Goal: Transaction & Acquisition: Purchase product/service

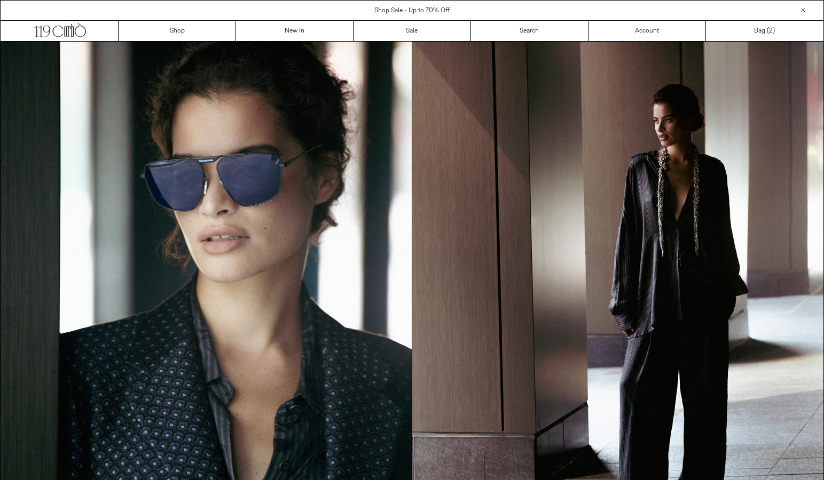
click at [290, 41] on section at bounding box center [412, 300] width 824 height 518
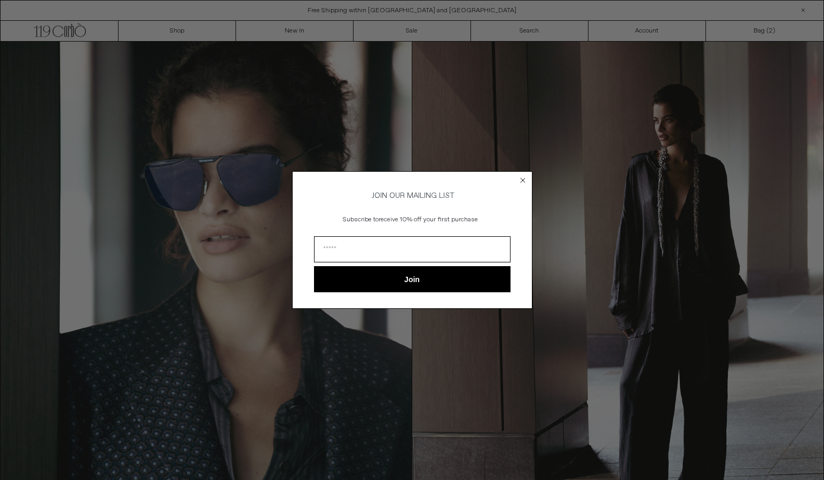
click at [519, 181] on circle "Close dialog" at bounding box center [522, 180] width 10 height 10
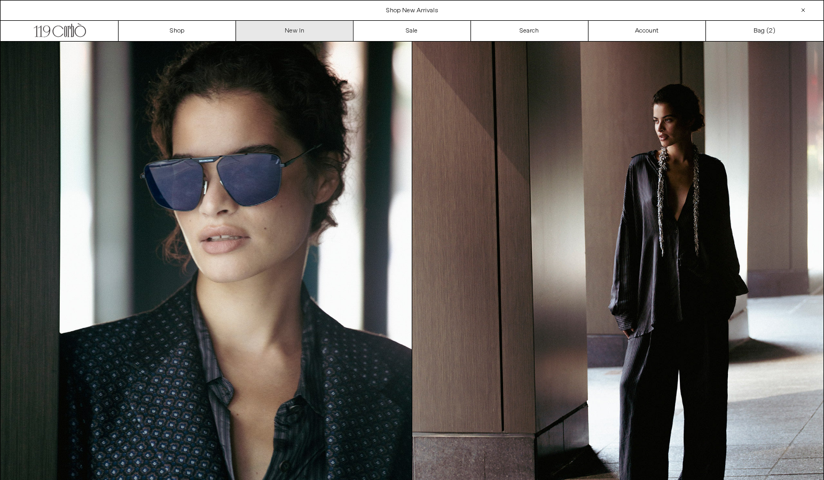
click at [288, 30] on link "New In" at bounding box center [294, 31] width 117 height 20
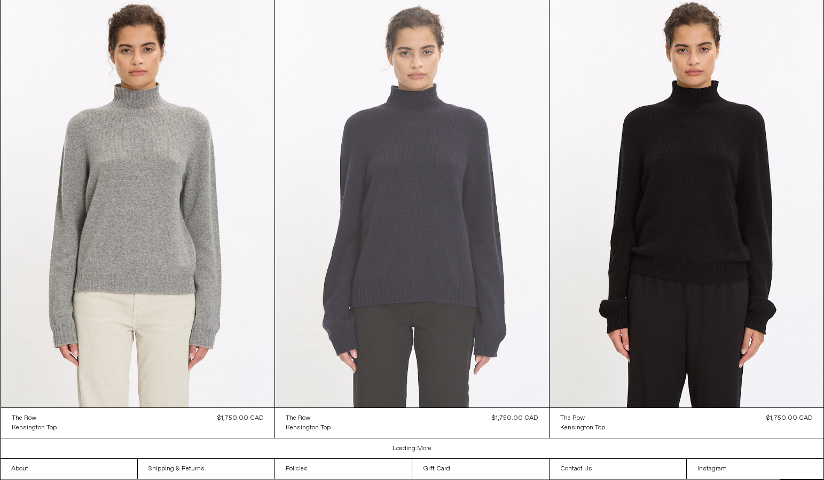
scroll to position [6700, 0]
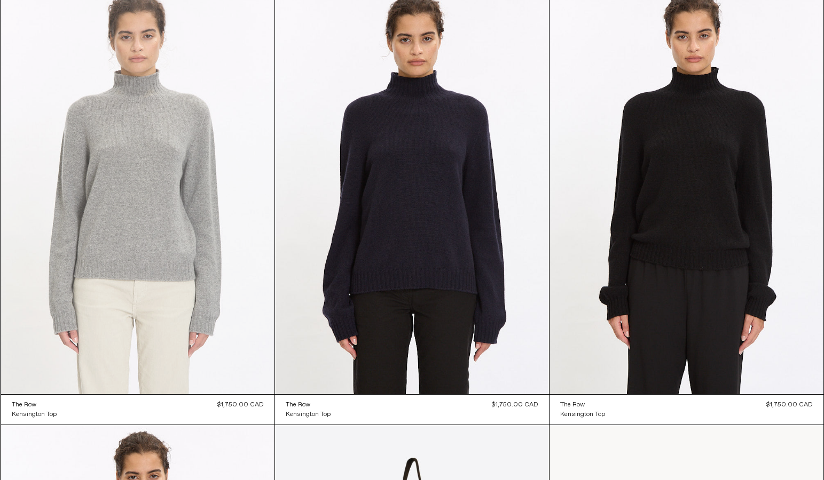
click at [188, 181] on at bounding box center [138, 189] width 274 height 410
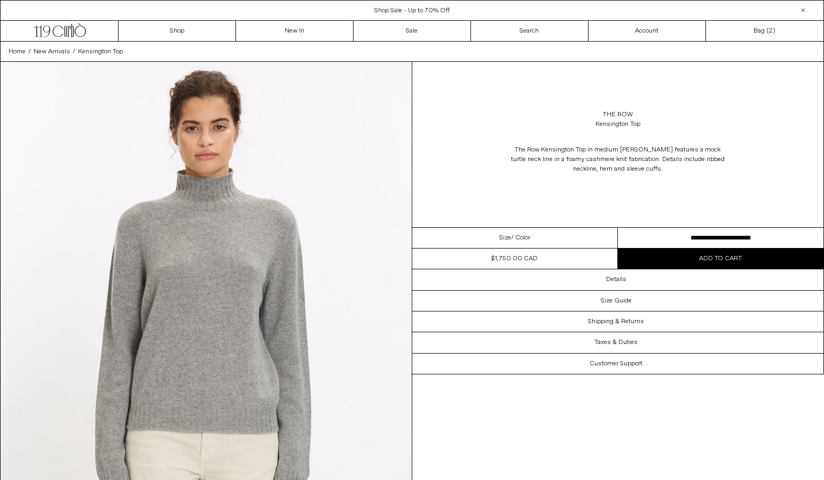
click at [656, 239] on select "**********" at bounding box center [721, 238] width 206 height 21
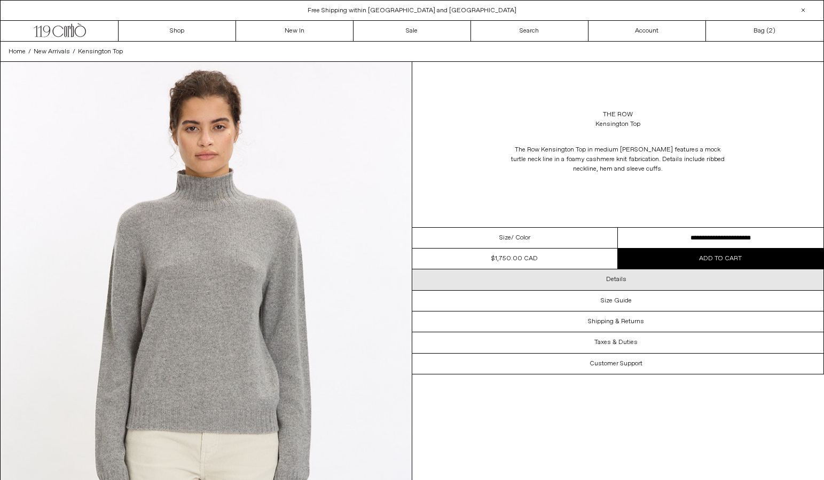
click at [614, 279] on h3 "Details" at bounding box center [616, 279] width 20 height 7
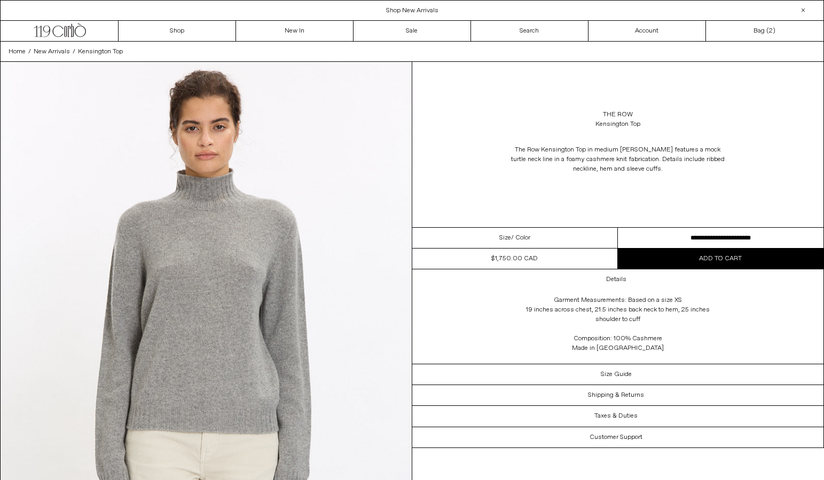
click at [481, 182] on div "The Row Kensington Top in medium heather grey features a mock turtle neck line …" at bounding box center [618, 160] width 412 height 50
click at [81, 32] on icon ".cls-1, .cls-2 { fill: #231f20; stroke: #231f20; stroke-miterlimit: 10; stroke-…" at bounding box center [60, 28] width 52 height 15
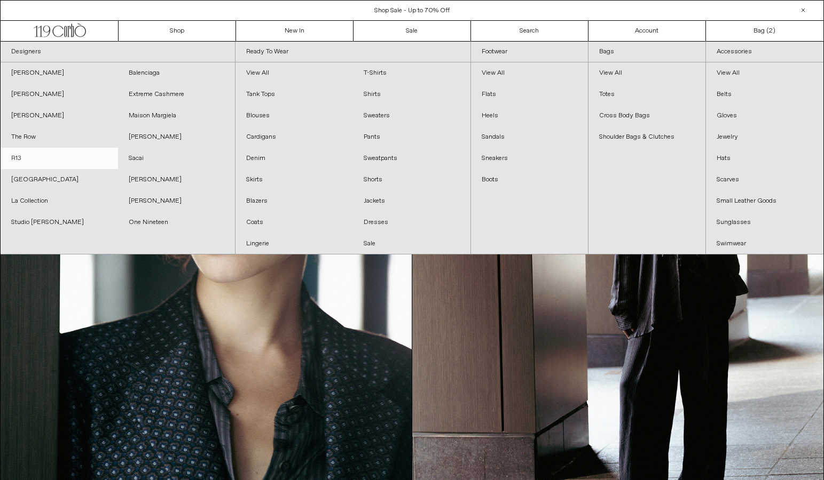
click at [23, 162] on link "R13" at bounding box center [59, 158] width 117 height 21
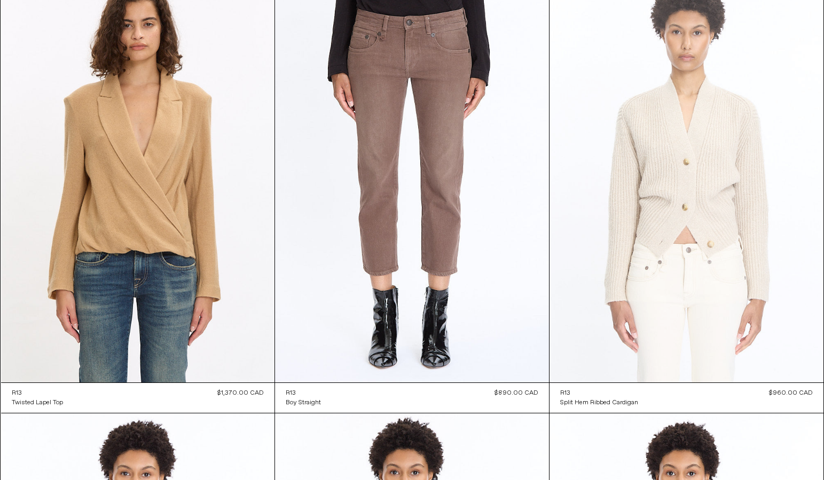
scroll to position [541, 0]
